Goal: Task Accomplishment & Management: Manage account settings

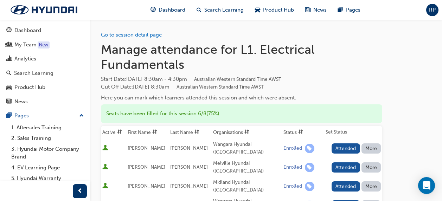
scroll to position [62, 0]
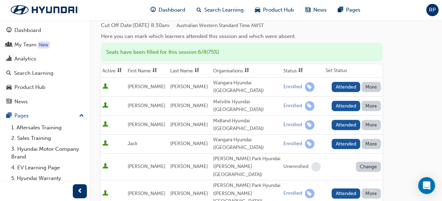
drag, startPoint x: 0, startPoint y: 0, endPoint x: 344, endPoint y: 82, distance: 353.1
click at [344, 82] on button "Attended" at bounding box center [346, 87] width 29 height 10
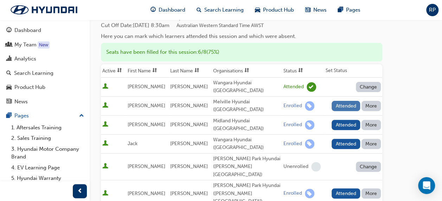
click at [349, 101] on button "Attended" at bounding box center [346, 106] width 29 height 10
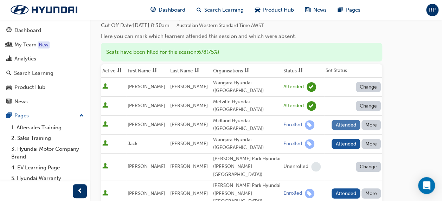
click at [344, 120] on button "Attended" at bounding box center [346, 125] width 29 height 10
click at [346, 139] on button "Attended" at bounding box center [346, 144] width 29 height 10
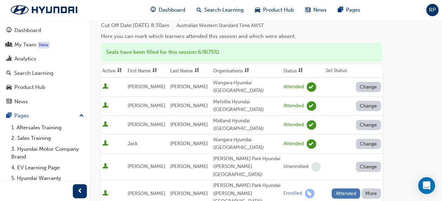
click at [340, 189] on button "Attended" at bounding box center [346, 194] width 29 height 10
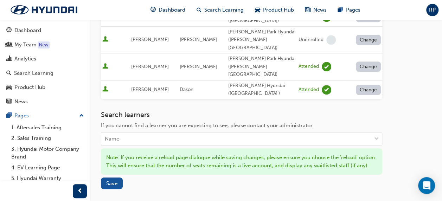
scroll to position [239, 0]
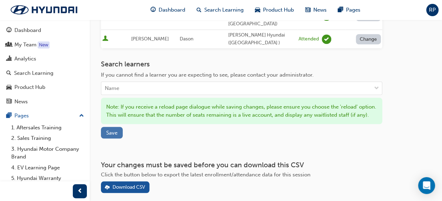
click at [113, 130] on span "Save" at bounding box center [111, 133] width 11 height 6
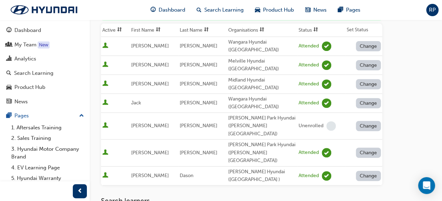
scroll to position [99, 0]
